Goal: Task Accomplishment & Management: Use online tool/utility

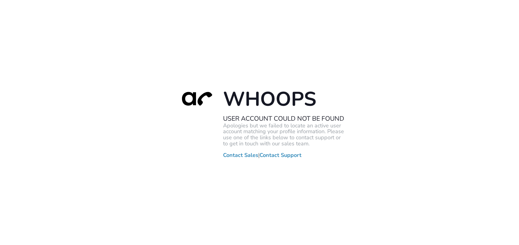
click at [171, 139] on div "Whoops User Account Could Not Be Found Apologies but we failed to locate an act…" at bounding box center [259, 122] width 519 height 245
drag, startPoint x: 213, startPoint y: 152, endPoint x: 176, endPoint y: 149, distance: 36.9
click at [210, 152] on div "Whoops User Account Could Not Be Found Apologies but we failed to locate an act…" at bounding box center [260, 122] width 170 height 71
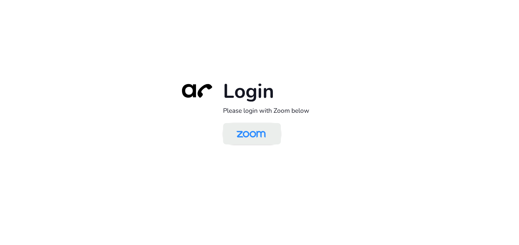
click at [249, 132] on img at bounding box center [251, 134] width 42 height 20
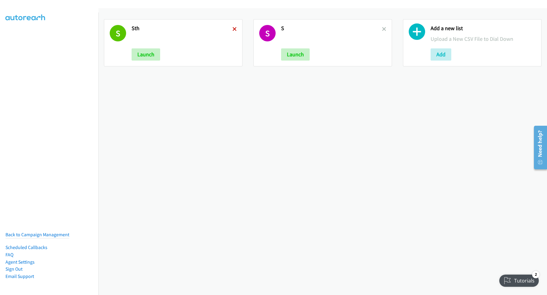
click at [233, 30] on icon at bounding box center [235, 29] width 4 height 4
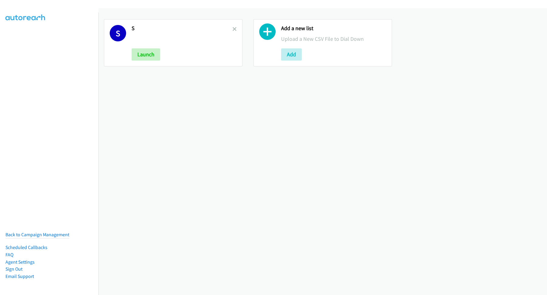
click at [233, 30] on icon at bounding box center [235, 29] width 4 height 4
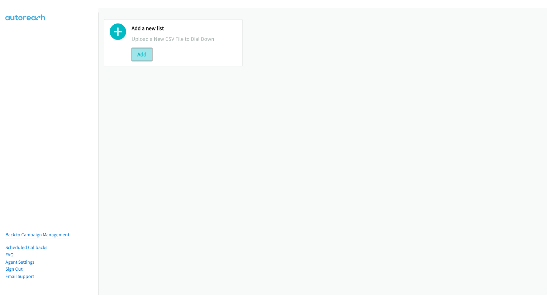
click at [132, 51] on button "Add" at bounding box center [142, 54] width 21 height 12
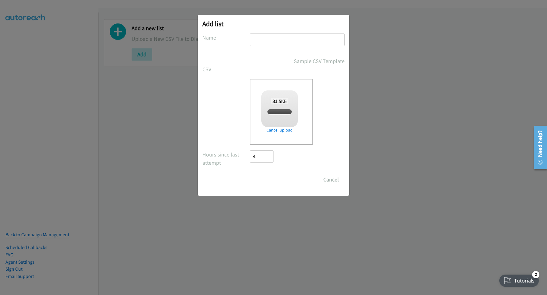
click at [289, 34] on input "text" at bounding box center [297, 39] width 95 height 12
checkbox input "true"
type input "Nice MY"
click at [250, 173] on input "Save List" at bounding box center [266, 179] width 32 height 12
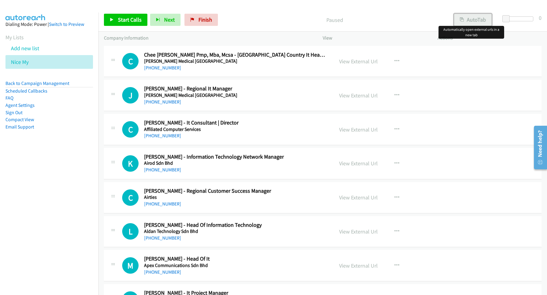
click at [474, 18] on button "AutoTab" at bounding box center [473, 20] width 38 height 12
click at [134, 21] on span "Start Calls" at bounding box center [130, 19] width 24 height 7
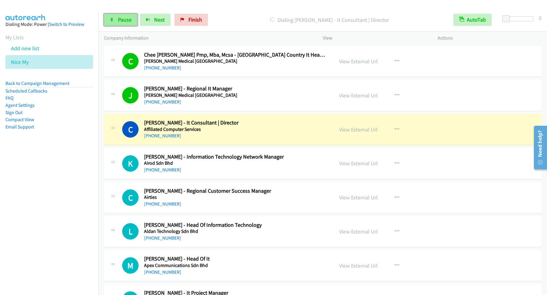
click at [127, 19] on span "Pause" at bounding box center [125, 19] width 14 height 7
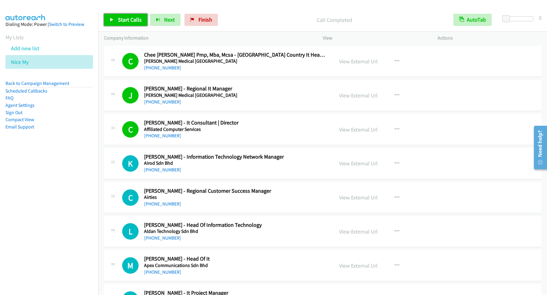
click at [139, 21] on span "Start Calls" at bounding box center [130, 19] width 24 height 7
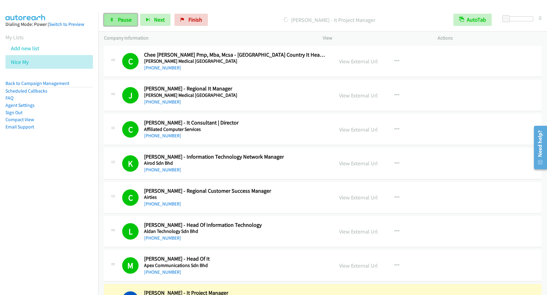
click at [116, 18] on link "Pause" at bounding box center [120, 20] width 33 height 12
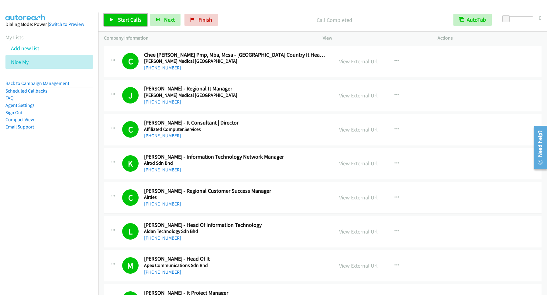
click at [121, 21] on span "Start Calls" at bounding box center [130, 19] width 24 height 7
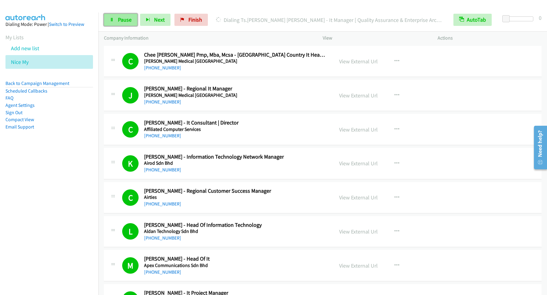
click at [123, 16] on link "Pause" at bounding box center [120, 20] width 33 height 12
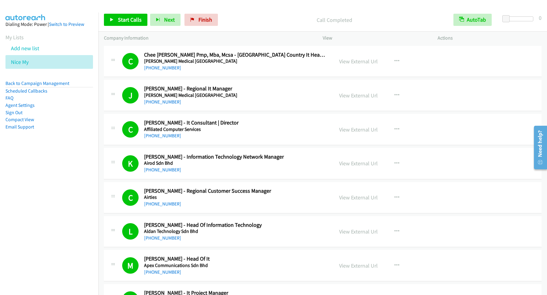
click at [59, 247] on nav "Dialing Mode: Power | Switch to Preview My Lists Add new list Nice My Back to C…" at bounding box center [49, 159] width 99 height 295
click at [134, 18] on span "Start Calls" at bounding box center [130, 19] width 24 height 7
click at [117, 25] on link "Pause" at bounding box center [120, 20] width 33 height 12
click at [136, 20] on span "Start Calls" at bounding box center [130, 19] width 24 height 7
click at [129, 24] on link "Pause" at bounding box center [120, 20] width 33 height 12
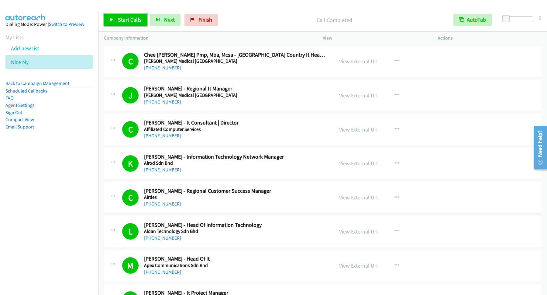
click at [130, 21] on span "Start Calls" at bounding box center [130, 19] width 24 height 7
click at [116, 15] on link "Pause" at bounding box center [120, 20] width 33 height 12
click at [136, 23] on span "Start Calls" at bounding box center [130, 19] width 24 height 7
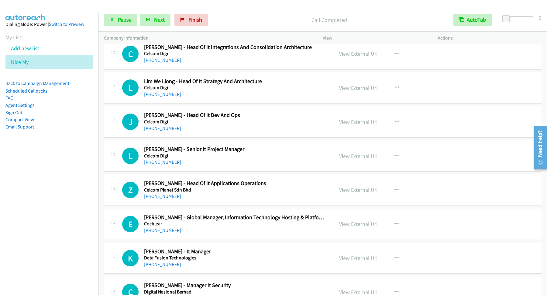
scroll to position [985, 0]
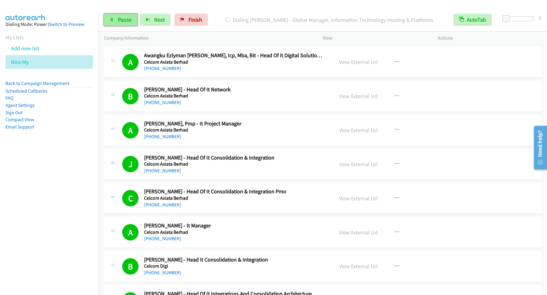
click at [128, 21] on span "Pause" at bounding box center [125, 19] width 14 height 7
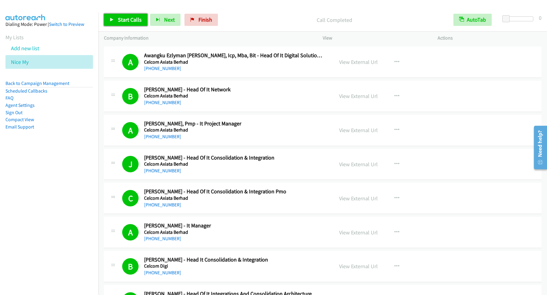
click at [124, 19] on span "Start Calls" at bounding box center [130, 19] width 24 height 7
click at [174, 269] on h5 "Celcom Digi" at bounding box center [234, 266] width 181 height 6
click at [123, 22] on span "Pause" at bounding box center [125, 19] width 14 height 7
click at [131, 23] on span "Start Calls" at bounding box center [130, 19] width 24 height 7
click at [116, 18] on link "Pause" at bounding box center [120, 20] width 33 height 12
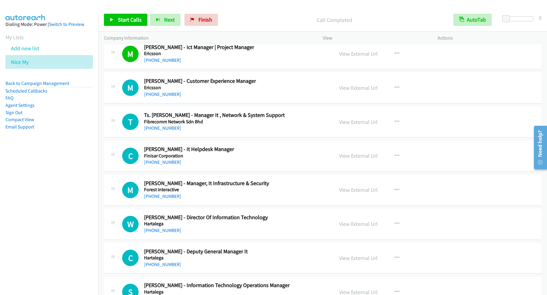
scroll to position [1954, 0]
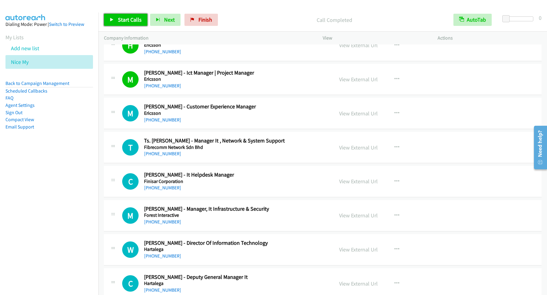
click at [134, 23] on span "Start Calls" at bounding box center [130, 19] width 24 height 7
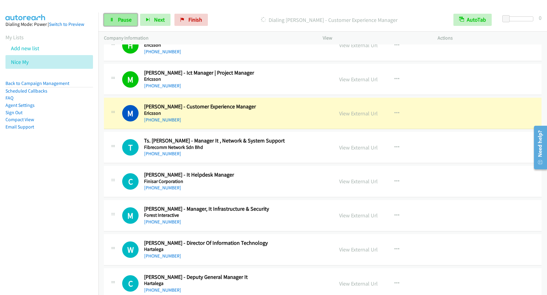
click at [126, 19] on span "Pause" at bounding box center [125, 19] width 14 height 7
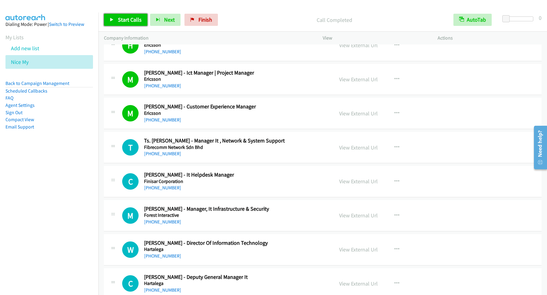
click at [128, 16] on link "Start Calls" at bounding box center [125, 20] width 43 height 12
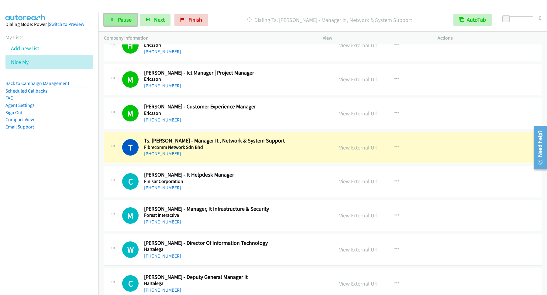
click at [124, 16] on link "Pause" at bounding box center [120, 20] width 33 height 12
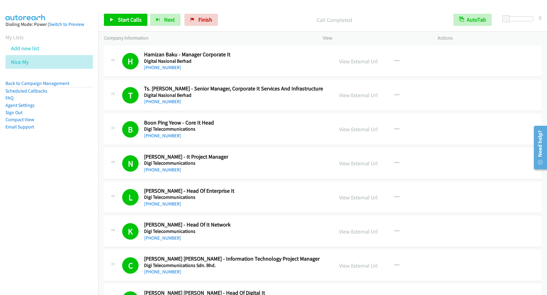
scroll to position [1462, 0]
